Goal: Information Seeking & Learning: Learn about a topic

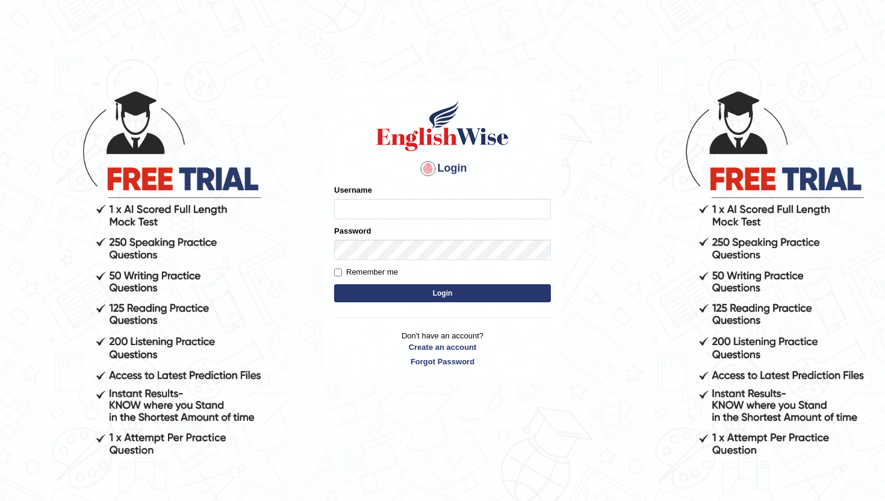
type input "amritpalkaurmalhi"
click at [459, 296] on button "Login" at bounding box center [442, 293] width 217 height 18
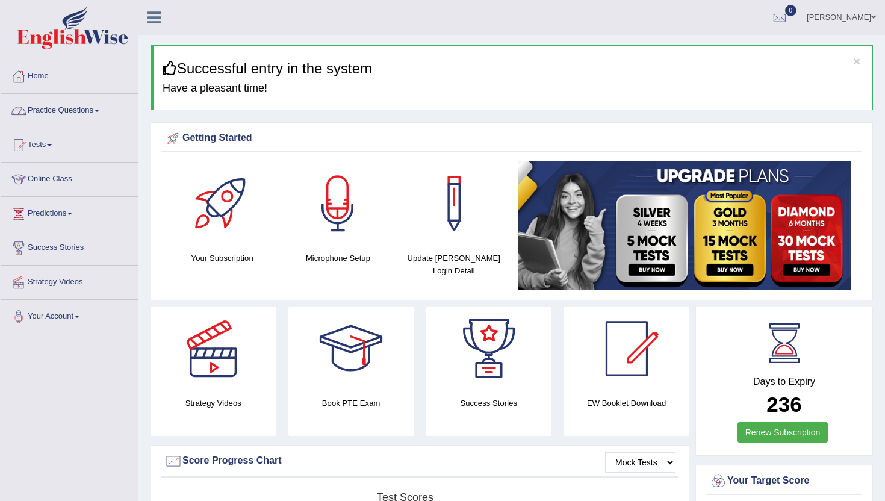
click at [47, 144] on link "Tests" at bounding box center [69, 143] width 137 height 30
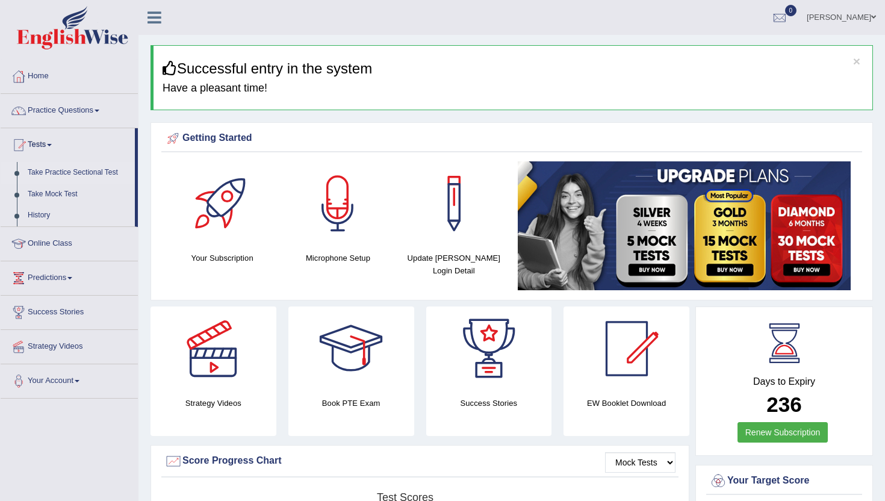
click at [62, 173] on link "Take Practice Sectional Test" at bounding box center [78, 173] width 113 height 22
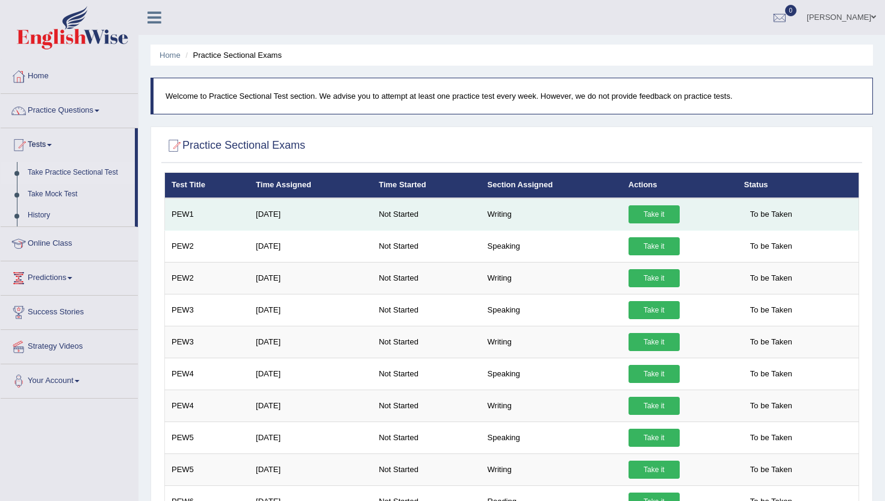
click at [649, 215] on link "Take it" at bounding box center [654, 214] width 51 height 18
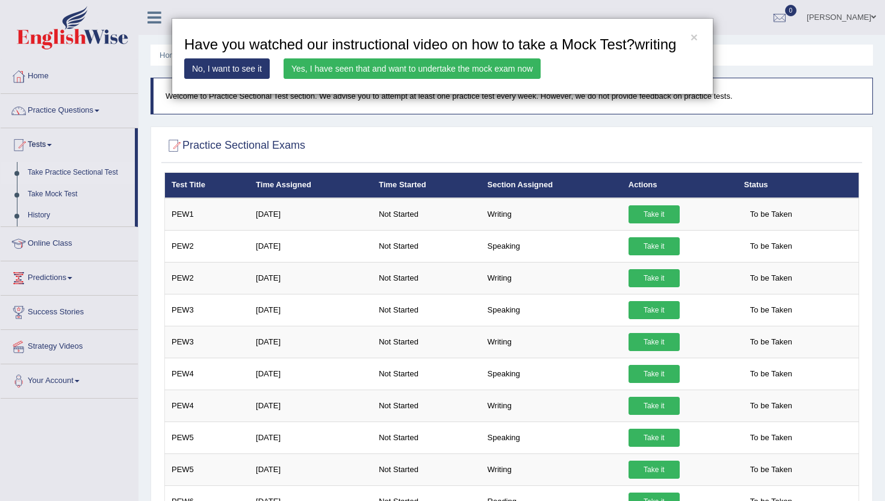
click at [538, 79] on link "Yes, I have seen that and want to undertake the mock exam now" at bounding box center [412, 68] width 257 height 20
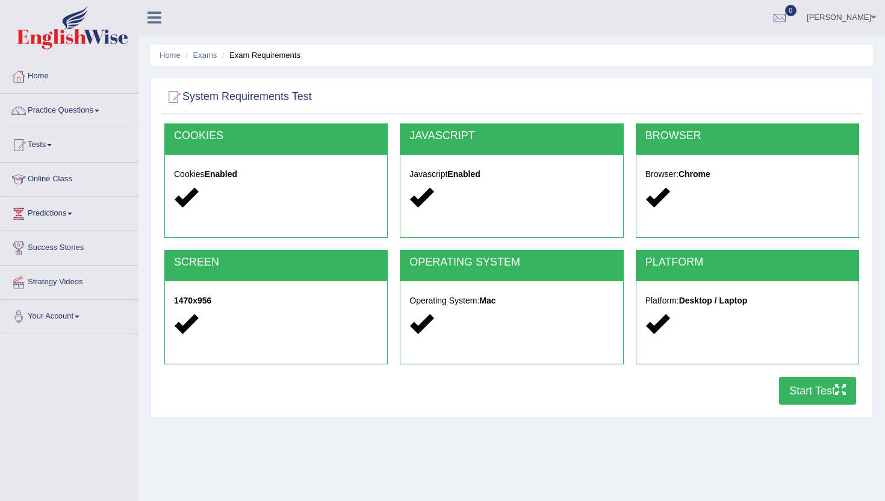
click at [818, 390] on button "Start Test" at bounding box center [817, 391] width 77 height 28
click at [45, 84] on link "Home" at bounding box center [69, 75] width 137 height 30
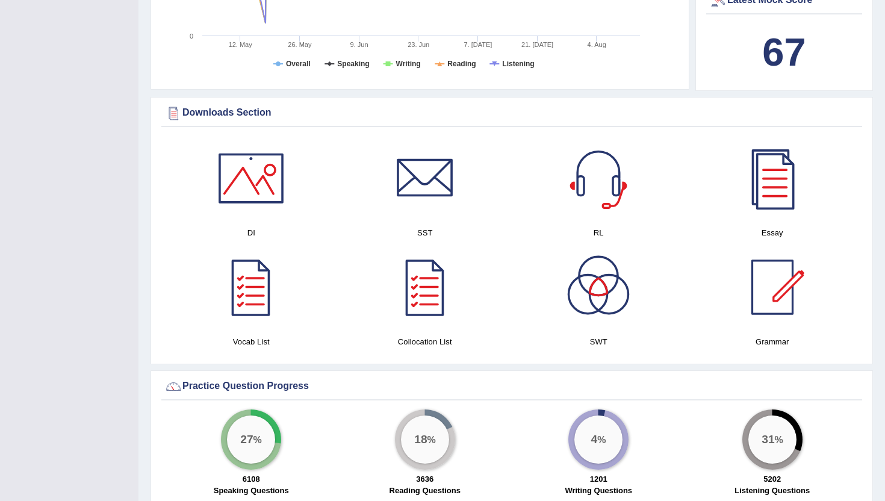
scroll to position [530, 0]
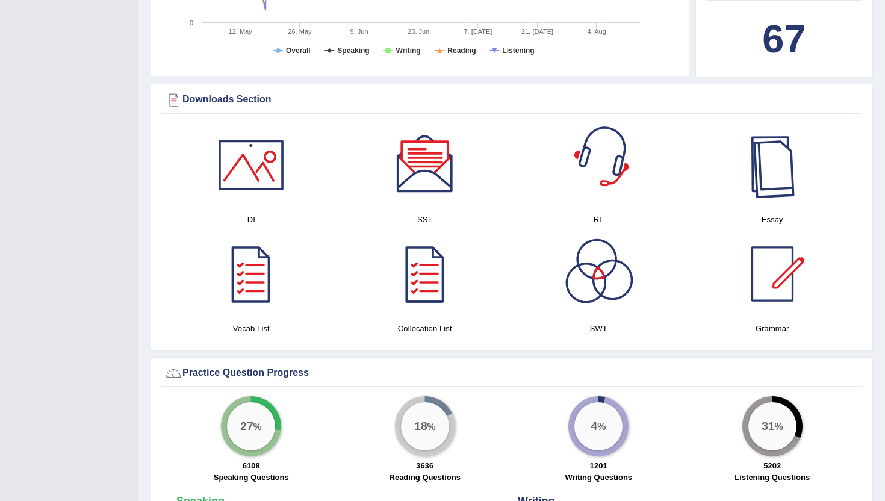
click at [797, 178] on div at bounding box center [772, 165] width 84 height 84
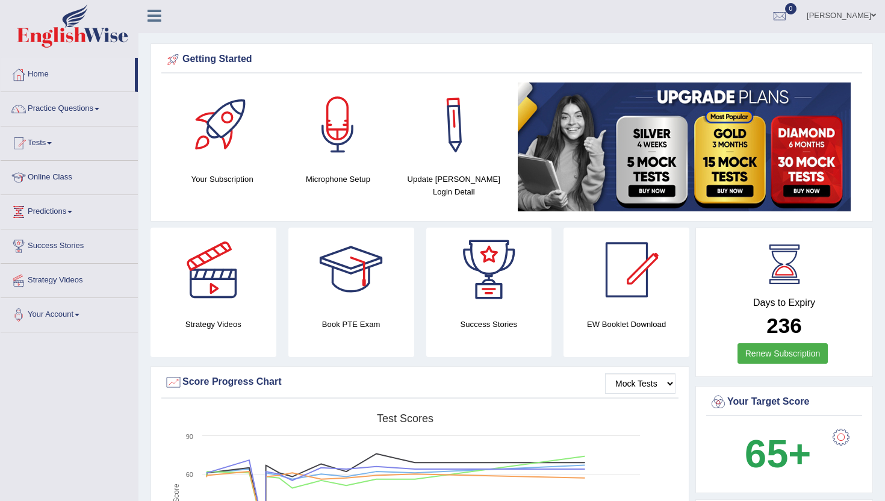
scroll to position [0, 0]
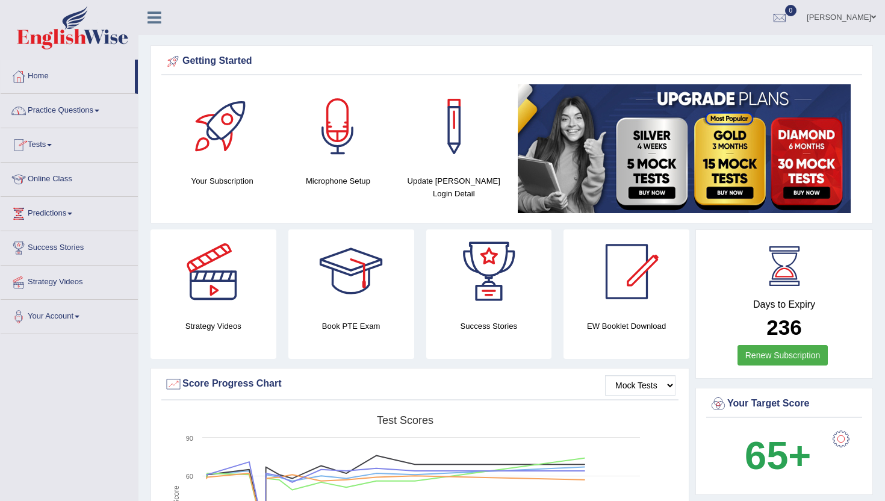
click at [48, 143] on link "Tests" at bounding box center [69, 143] width 137 height 30
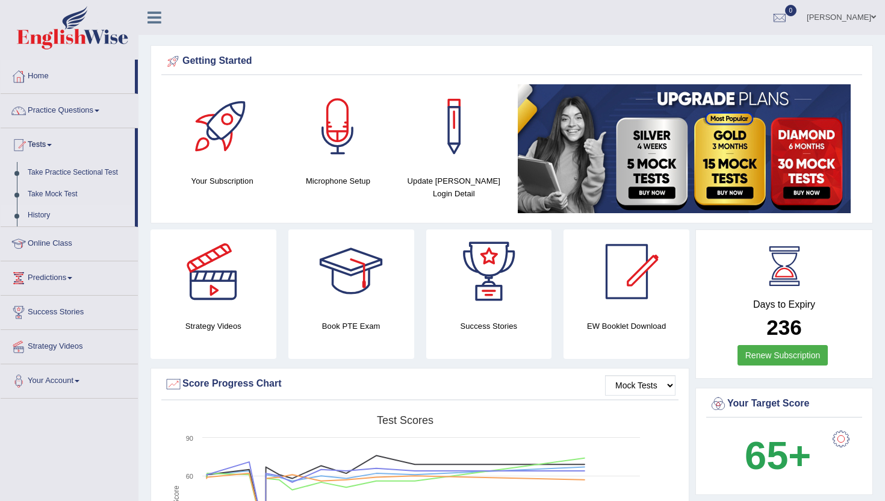
click at [35, 219] on link "History" at bounding box center [78, 216] width 113 height 22
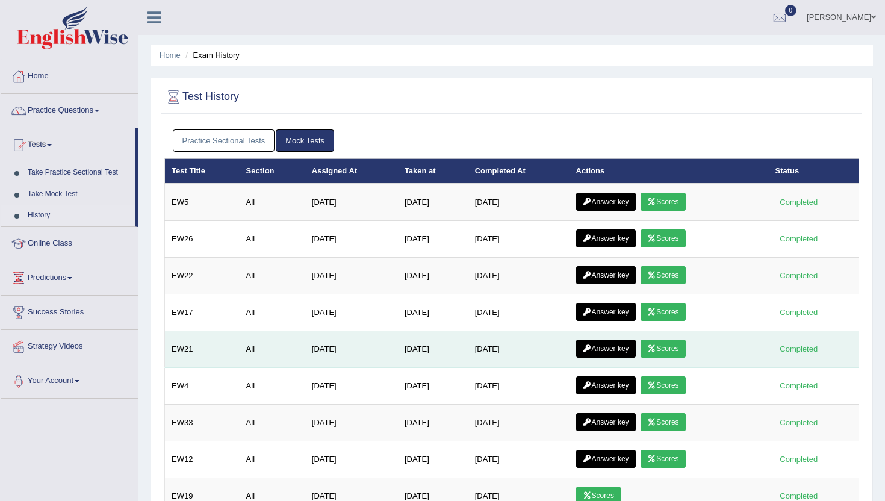
click at [617, 351] on link "Answer key" at bounding box center [606, 349] width 60 height 18
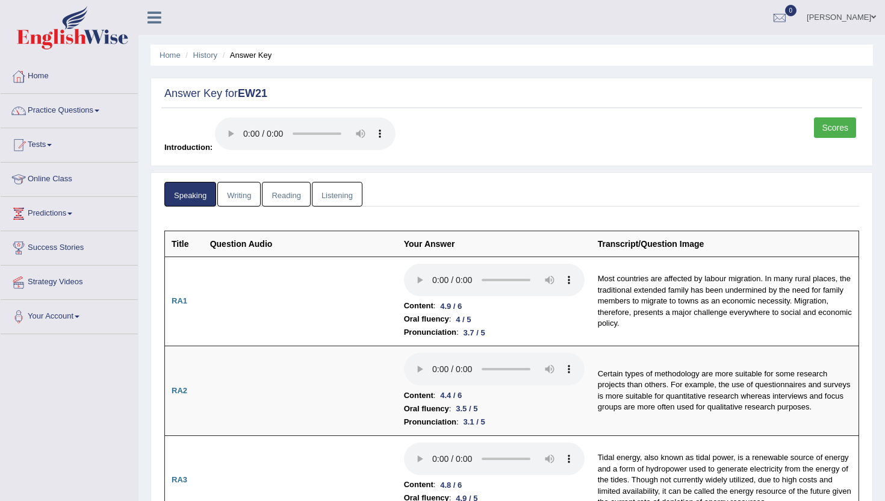
click at [241, 199] on link "Writing" at bounding box center [238, 194] width 43 height 25
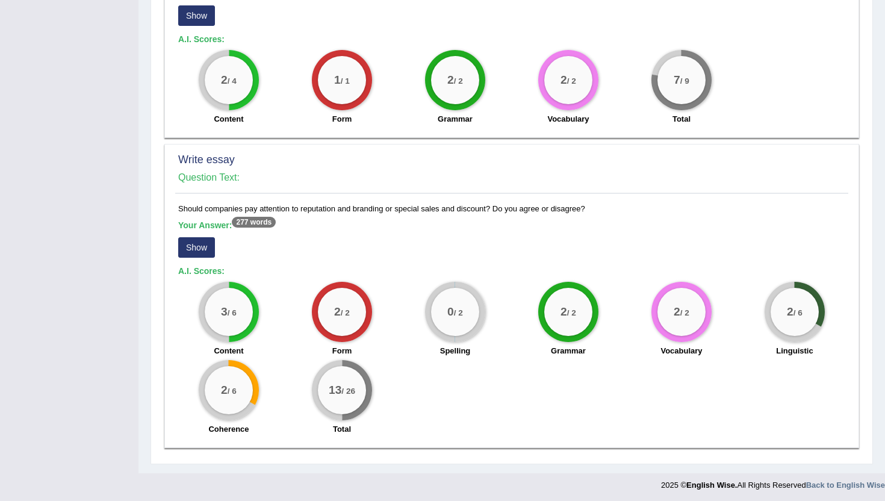
scroll to position [829, 0]
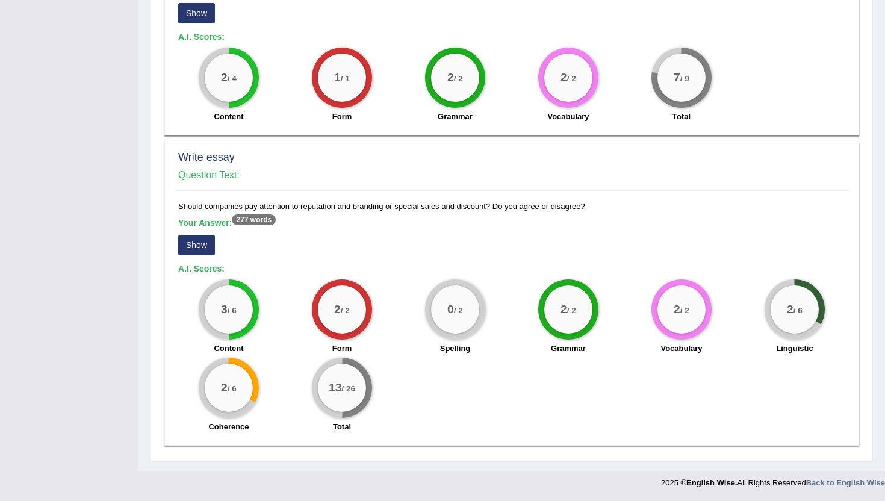
click at [202, 252] on button "Show" at bounding box center [196, 245] width 37 height 20
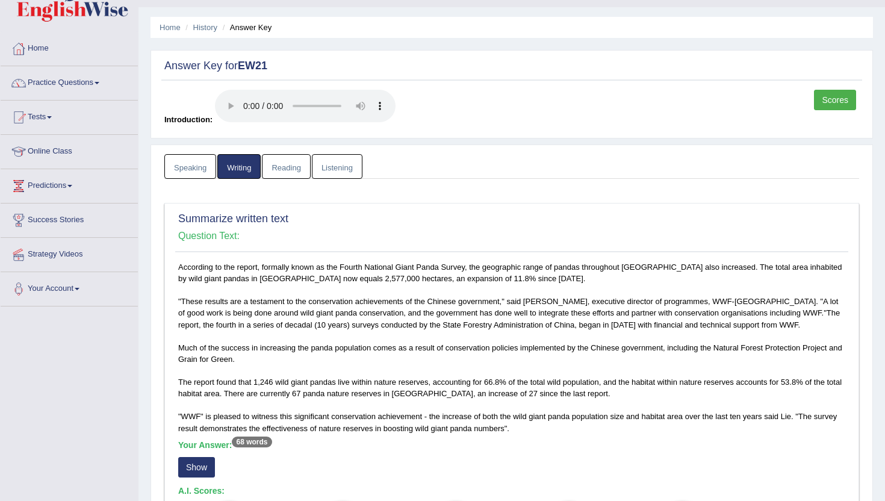
scroll to position [10, 0]
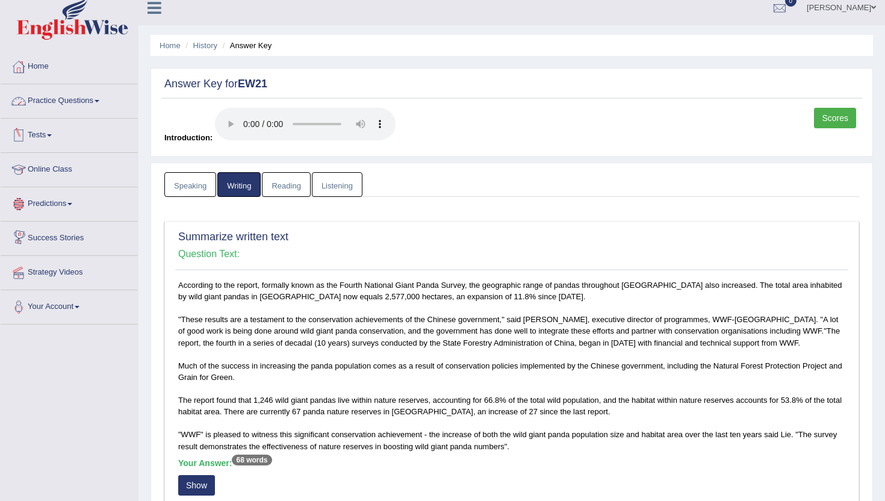
click at [65, 108] on link "Practice Questions" at bounding box center [69, 99] width 137 height 30
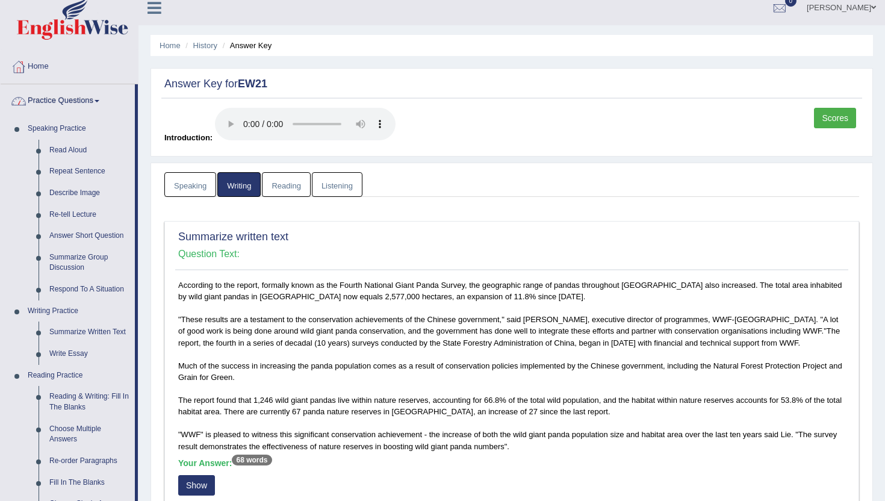
click at [61, 103] on link "Practice Questions" at bounding box center [68, 99] width 134 height 30
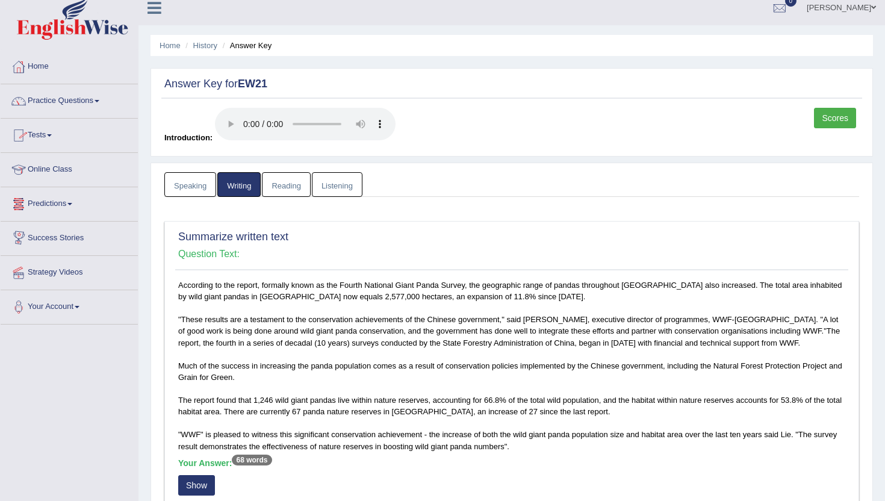
click at [50, 136] on link "Tests" at bounding box center [69, 134] width 137 height 30
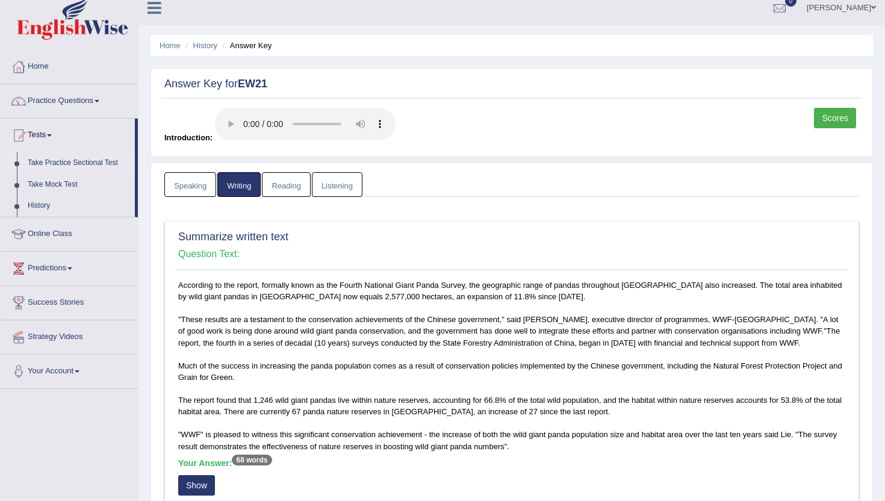
click at [76, 166] on link "Take Practice Sectional Test" at bounding box center [78, 163] width 113 height 22
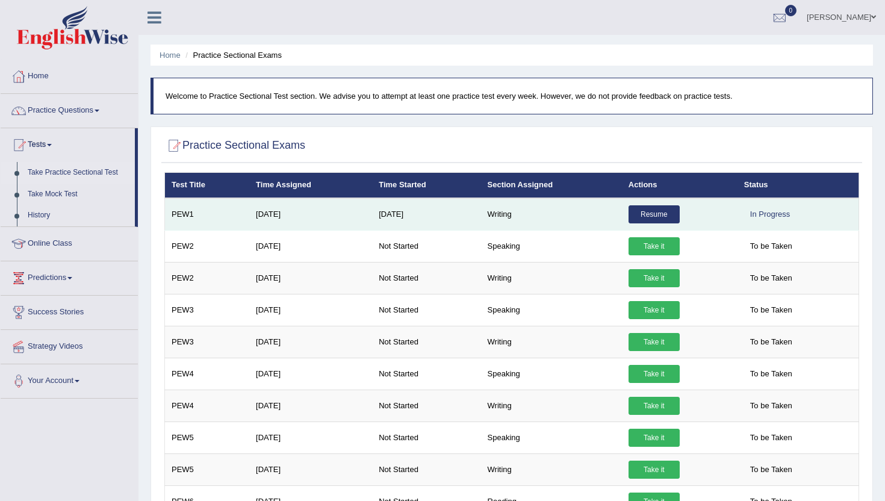
click at [649, 211] on link "Resume" at bounding box center [654, 214] width 51 height 18
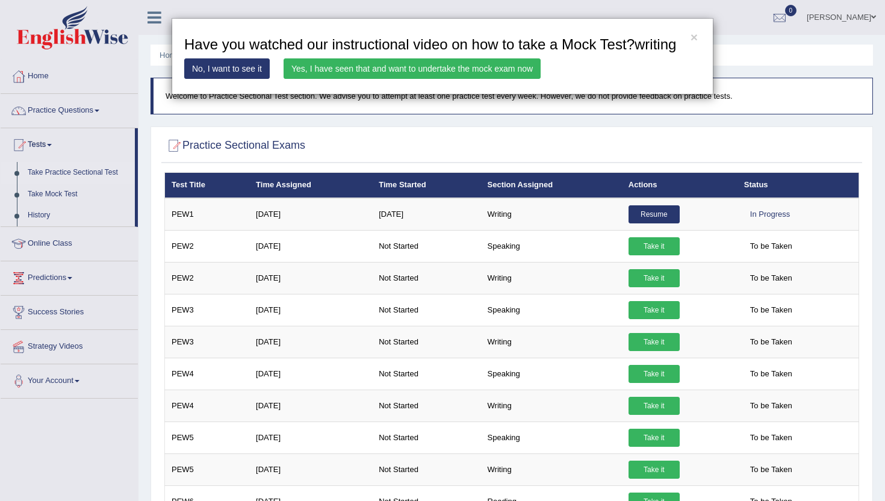
click at [517, 79] on link "Yes, I have seen that and want to undertake the mock exam now" at bounding box center [412, 68] width 257 height 20
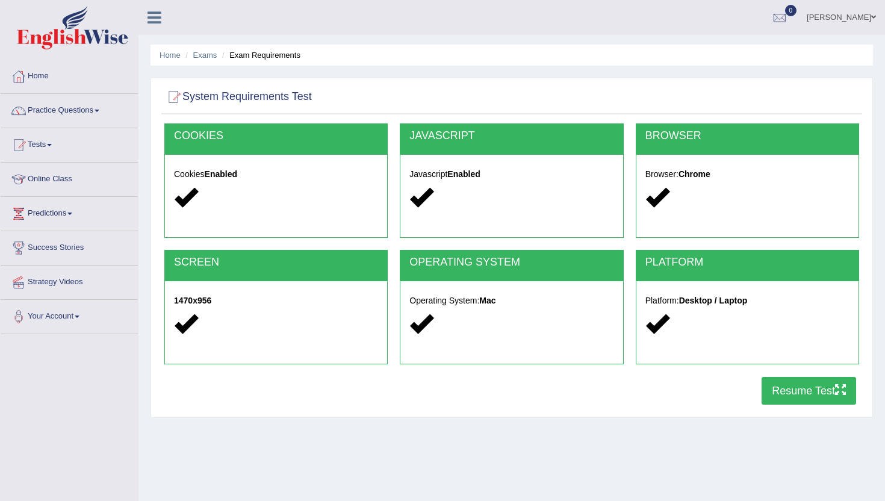
click at [800, 402] on button "Resume Test" at bounding box center [809, 391] width 95 height 28
